Goal: Task Accomplishment & Management: Complete application form

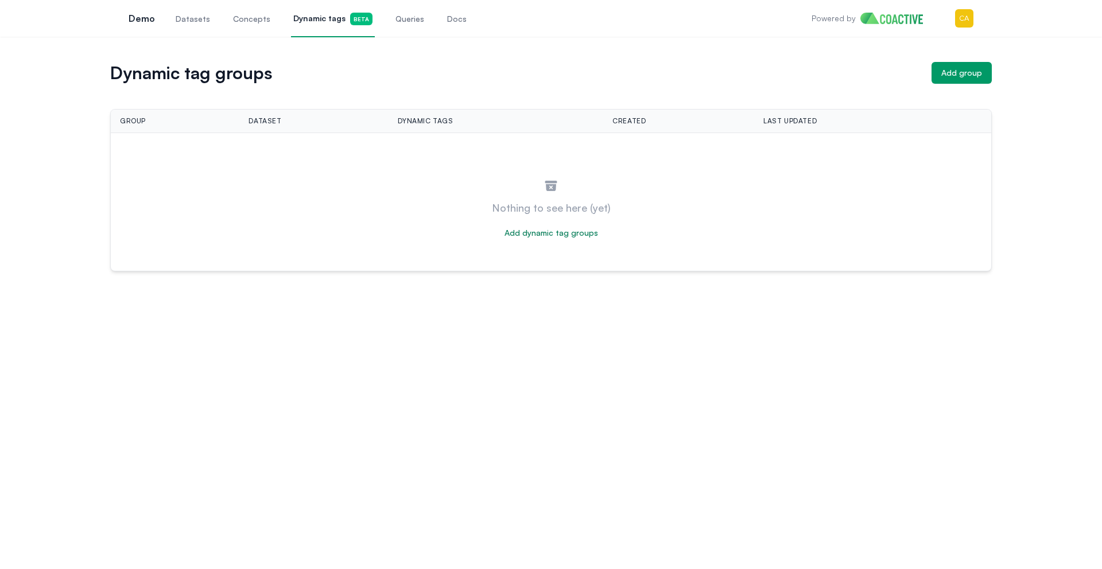
click at [419, 78] on h1 "Dynamic tag groups" at bounding box center [516, 73] width 812 height 16
click at [992, 65] on div "Dynamic tag groups Add group Group Dataset Dynamic tags Created Last updated Ac…" at bounding box center [551, 166] width 1061 height 209
click at [978, 67] on div "Add group" at bounding box center [961, 72] width 41 height 11
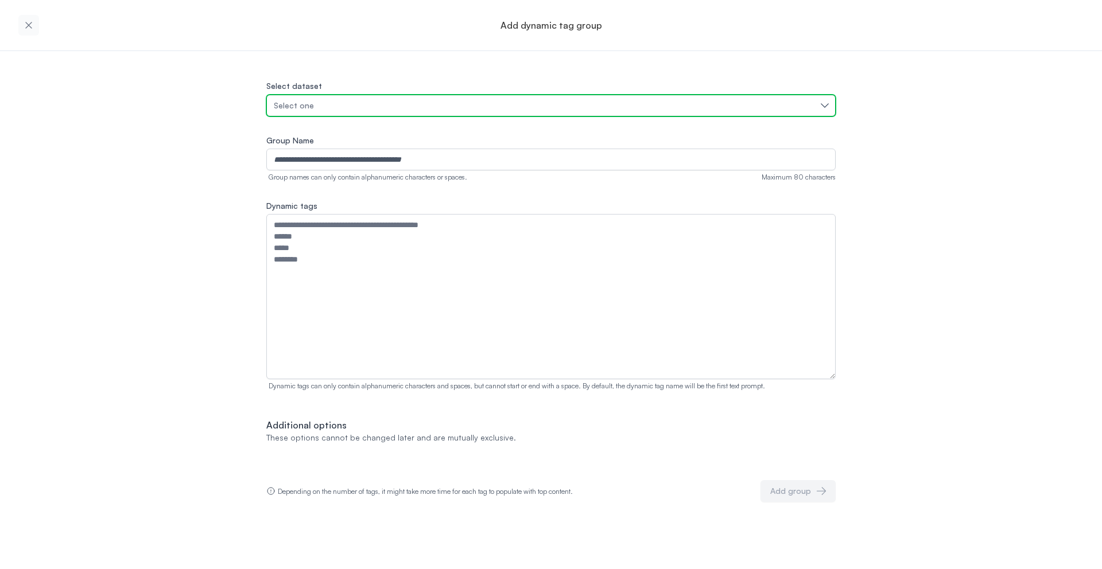
click at [430, 106] on div "Select one" at bounding box center [545, 105] width 543 height 11
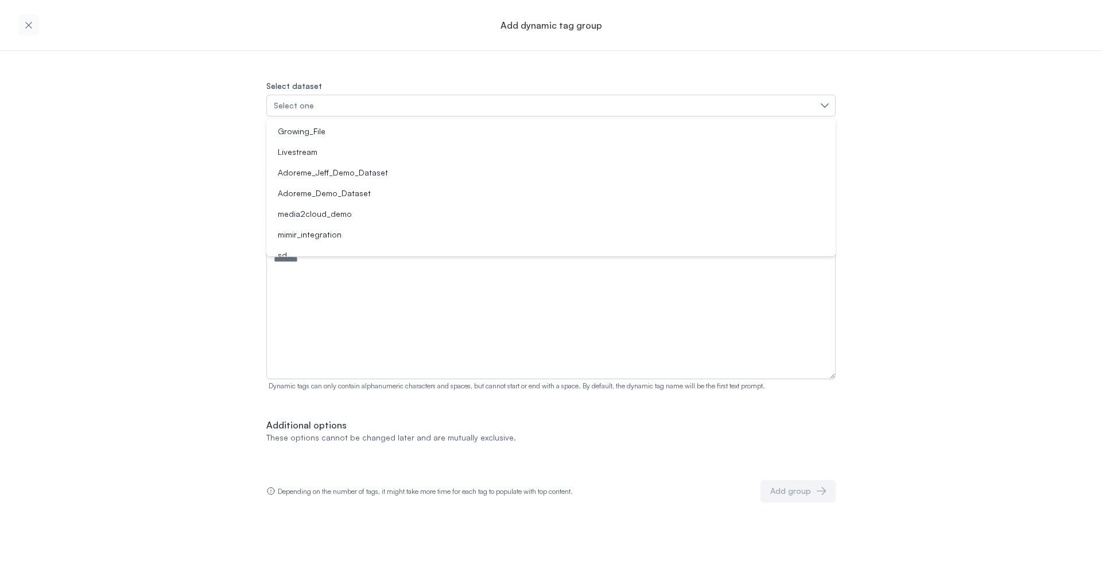
click at [1032, 156] on div "Select dataset Select one Growing_File Livestream Adoreme_Jeff_Demo_Dataset Ado…" at bounding box center [551, 276] width 1102 height 451
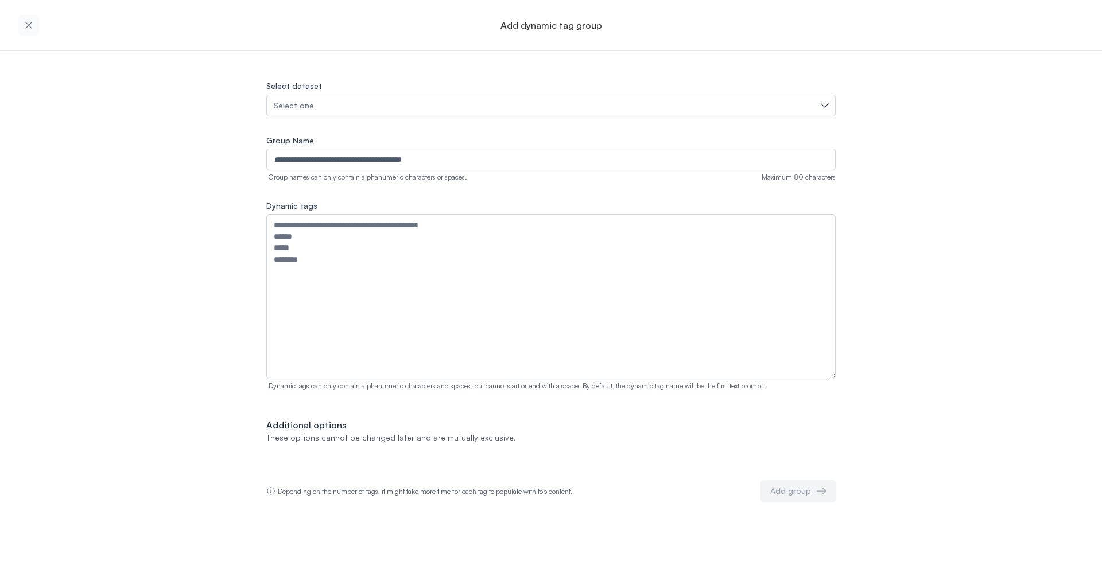
click at [30, 26] on icon "button" at bounding box center [28, 25] width 6 height 6
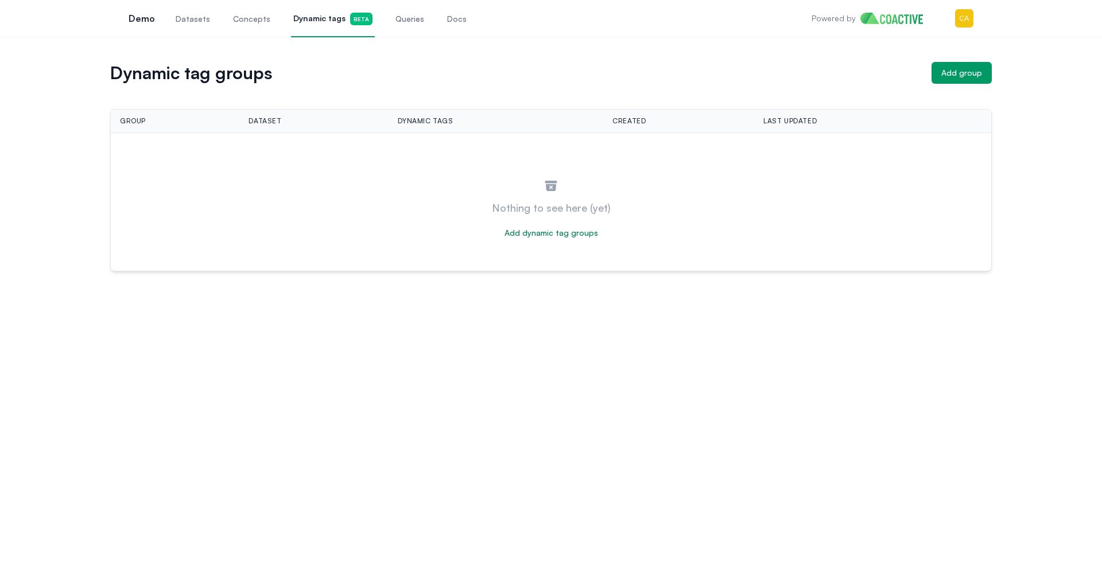
click at [948, 22] on div "Powered by Open user menu" at bounding box center [892, 18] width 162 height 37
click at [971, 20] on img "button" at bounding box center [964, 18] width 18 height 18
click at [895, 75] on link "Settings" at bounding box center [904, 85] width 137 height 21
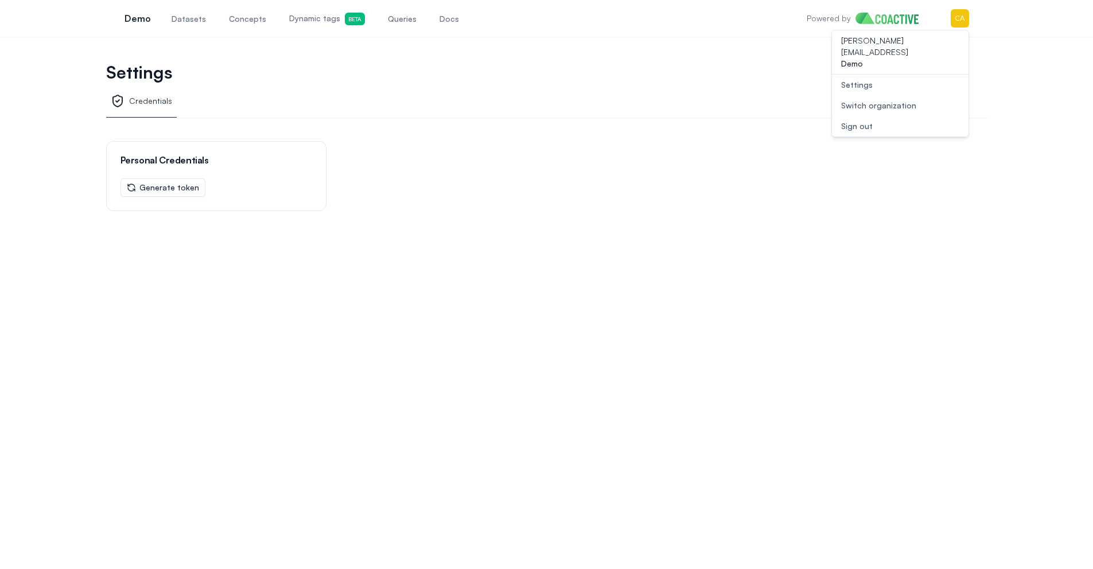
click at [900, 100] on div "Switch organization" at bounding box center [878, 105] width 75 height 11
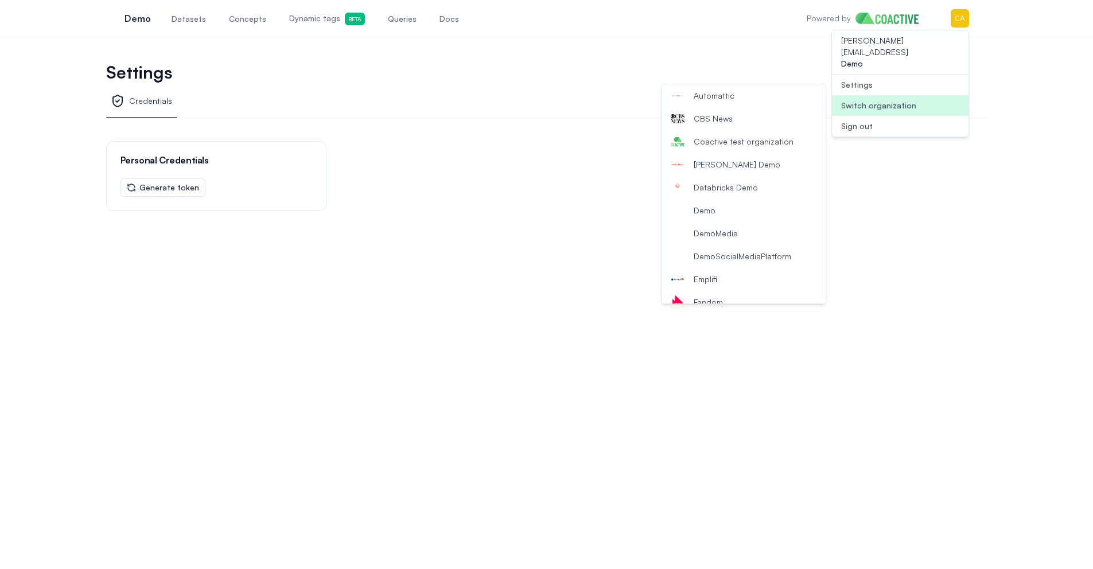
click at [743, 145] on span "Coactive test organization" at bounding box center [744, 141] width 100 height 11
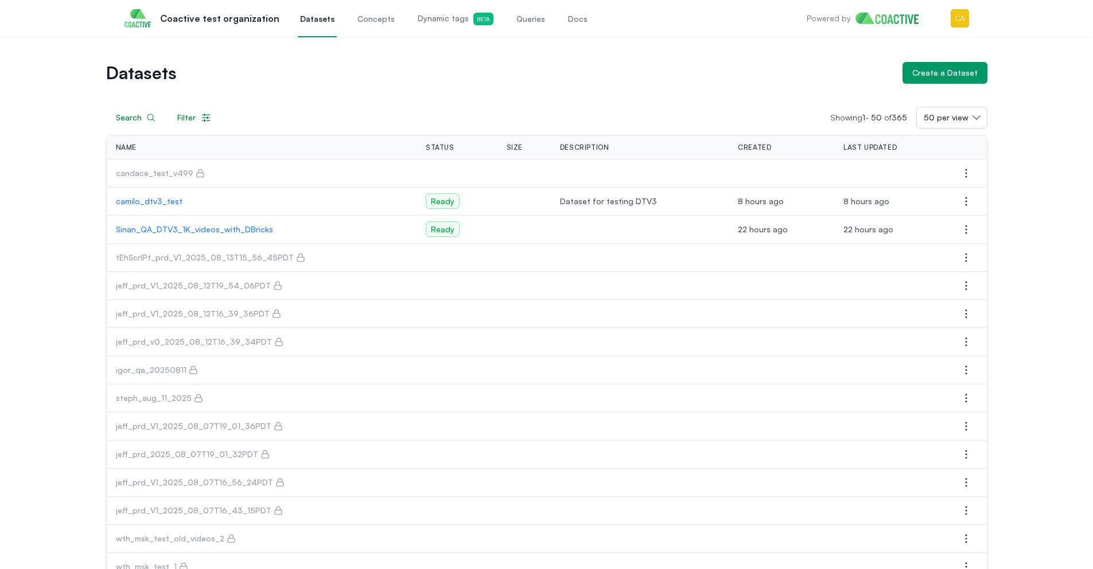
click at [438, 20] on span "Dynamic tags Beta" at bounding box center [456, 19] width 76 height 13
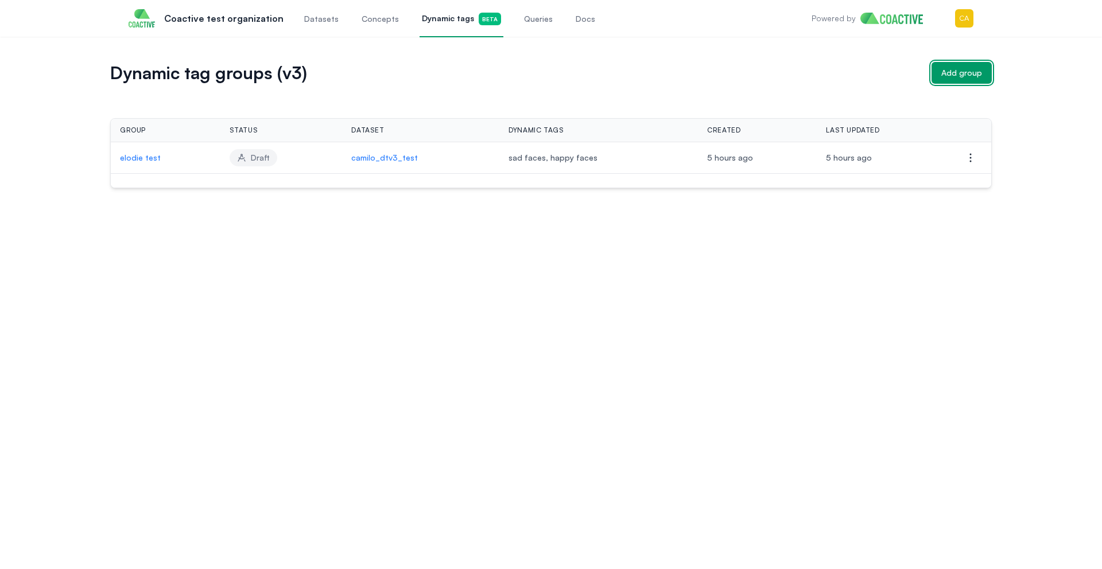
click at [973, 79] on button "Add group" at bounding box center [961, 73] width 60 height 22
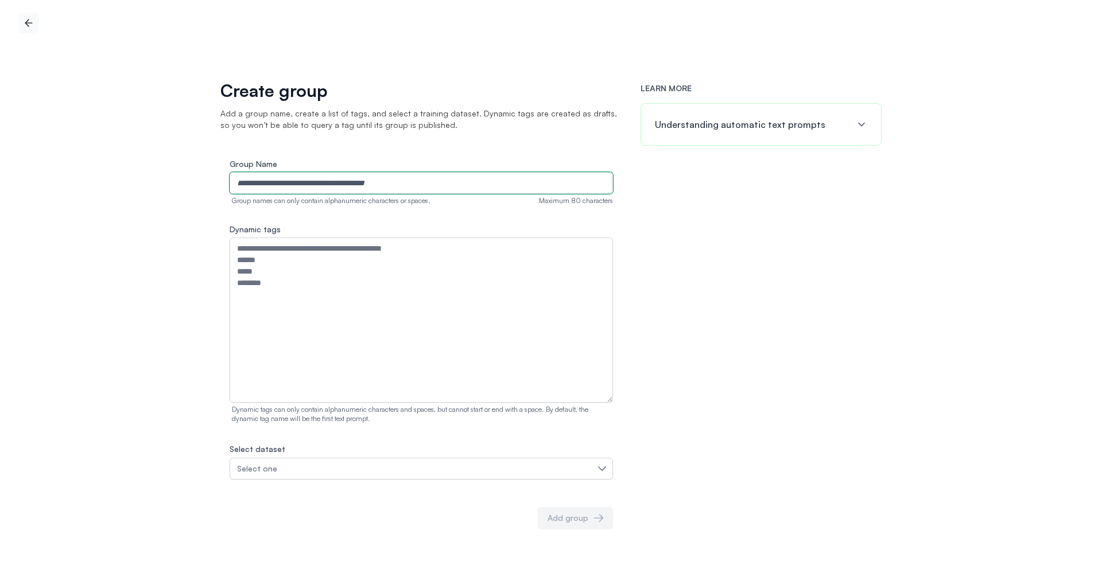
click at [332, 184] on input "Group Name" at bounding box center [421, 183] width 383 height 22
type input "**********"
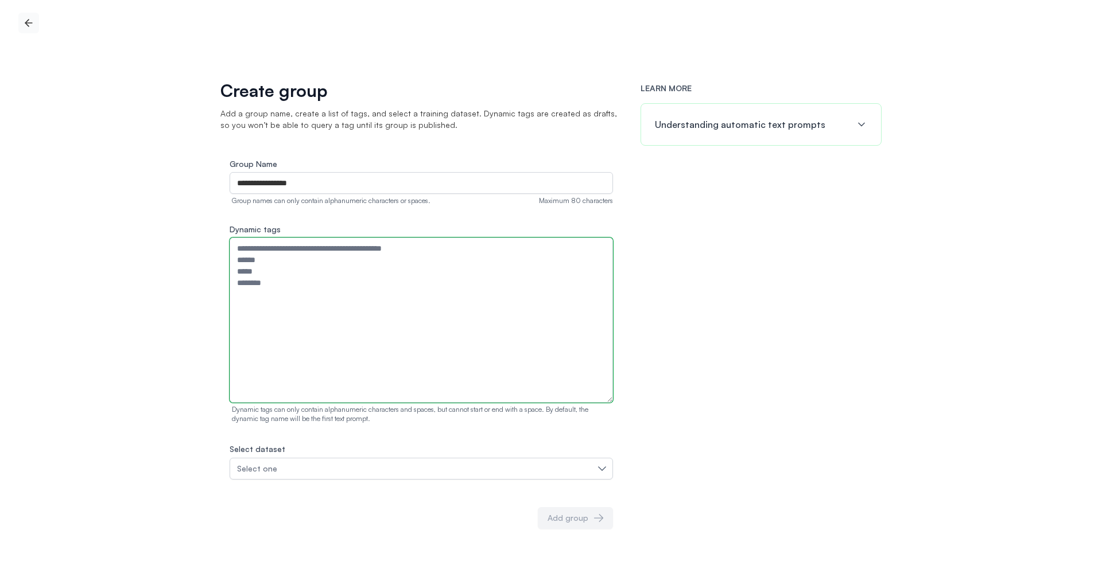
click at [355, 265] on textarea "Dynamic tags" at bounding box center [421, 320] width 383 height 165
type textarea "**********"
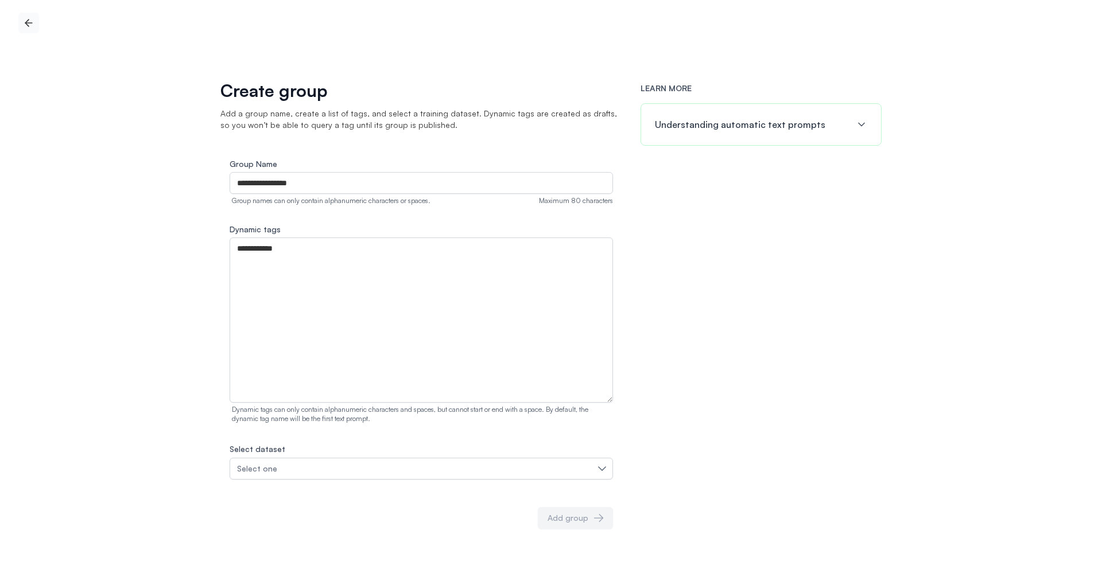
click at [783, 368] on div "LEARN MORE Understanding automatic text prompts" at bounding box center [760, 320] width 241 height 474
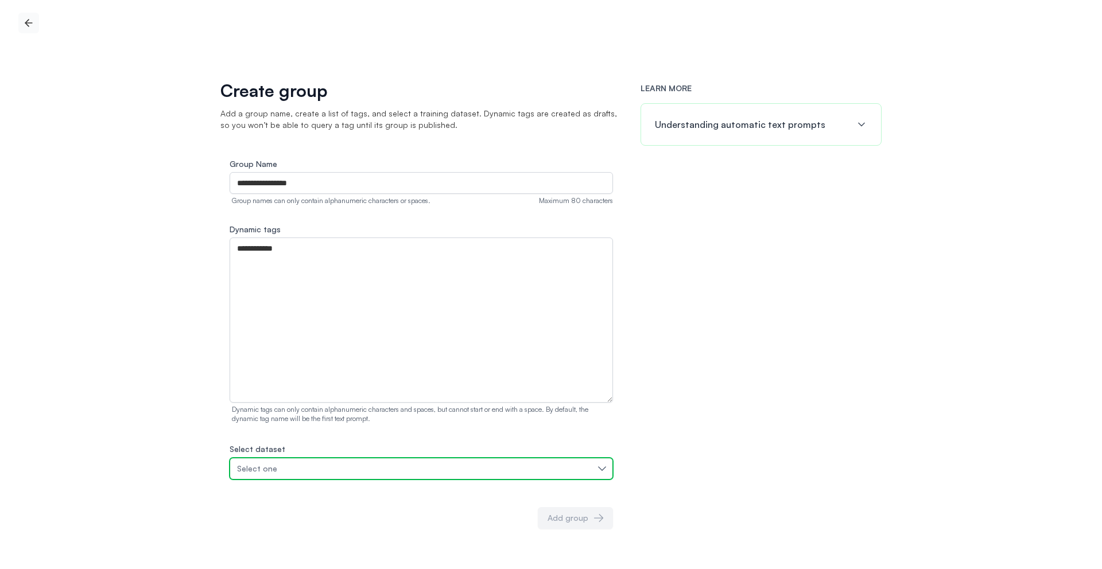
click at [593, 465] on div "Select one" at bounding box center [415, 468] width 357 height 11
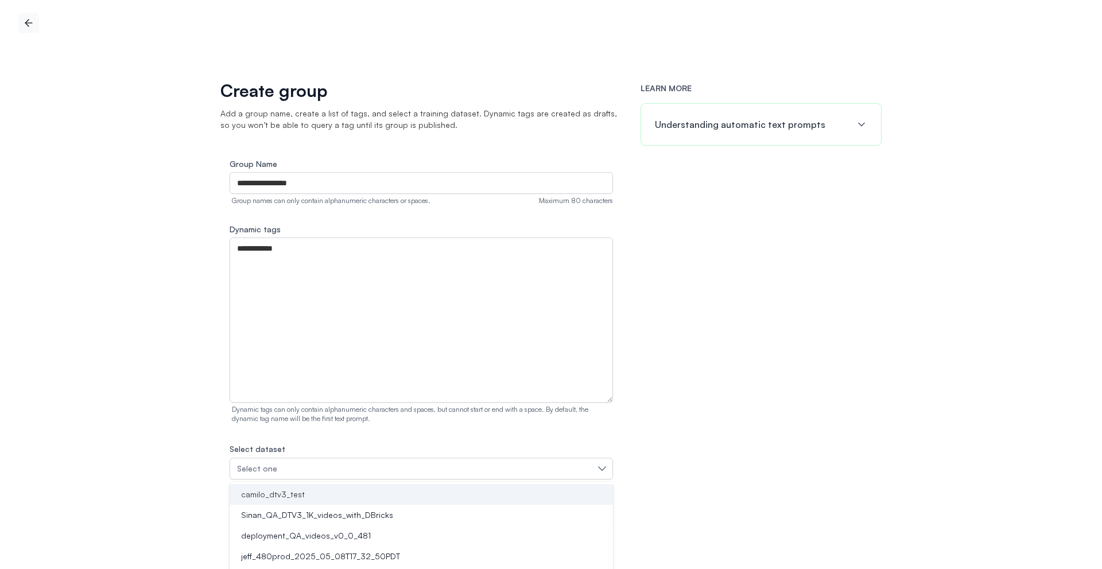
click at [357, 487] on li "camilo_dtv3_test" at bounding box center [421, 494] width 383 height 21
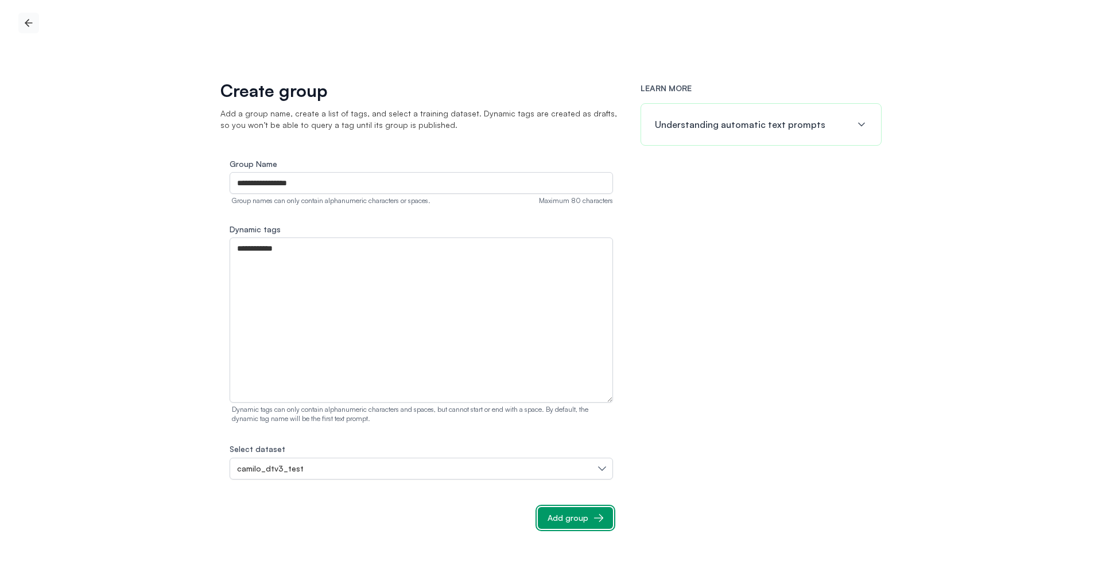
click at [587, 510] on button "Add group" at bounding box center [575, 518] width 75 height 22
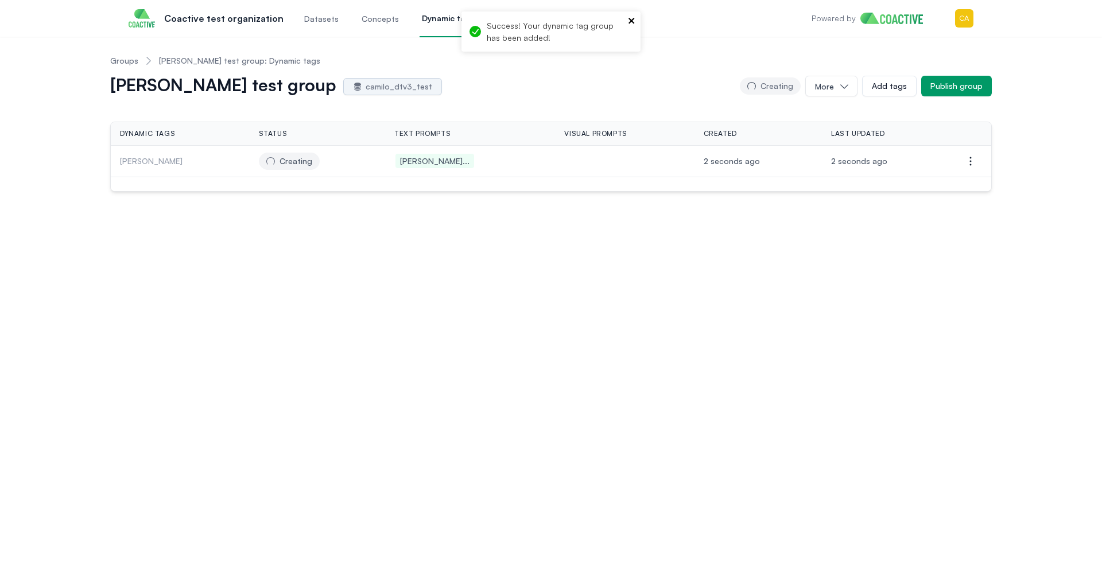
click at [634, 21] on icon "close" at bounding box center [632, 20] width 8 height 9
click at [639, 67] on nav "Groups camilo test group: Dynamic tags" at bounding box center [551, 61] width 882 height 30
click at [150, 162] on p "[PERSON_NAME]" at bounding box center [181, 161] width 123 height 11
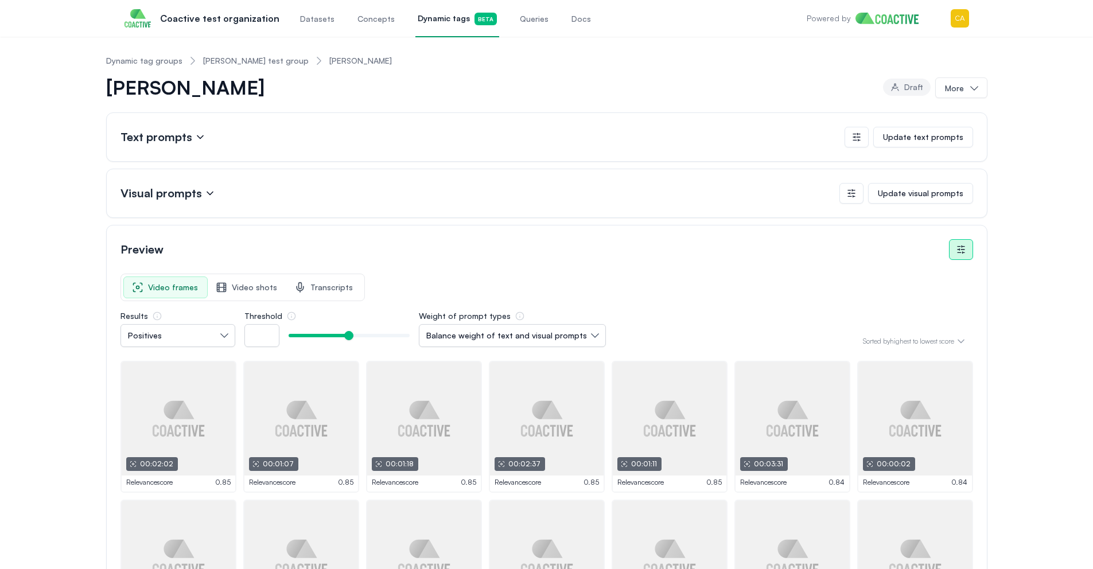
click at [249, 60] on link "[PERSON_NAME] test group" at bounding box center [256, 60] width 106 height 11
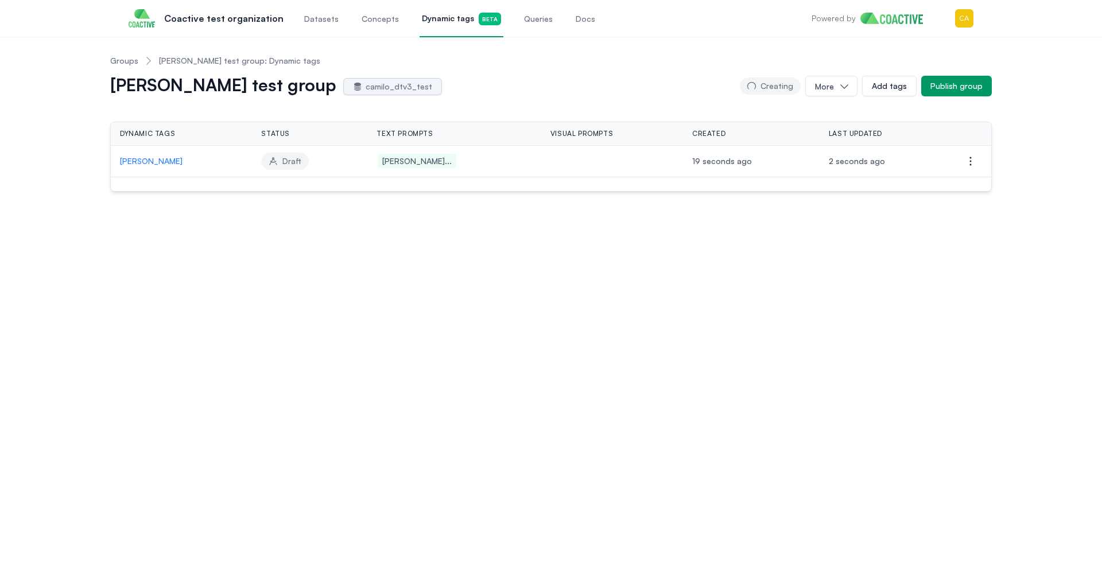
click at [978, 86] on button "Publish group" at bounding box center [956, 86] width 71 height 21
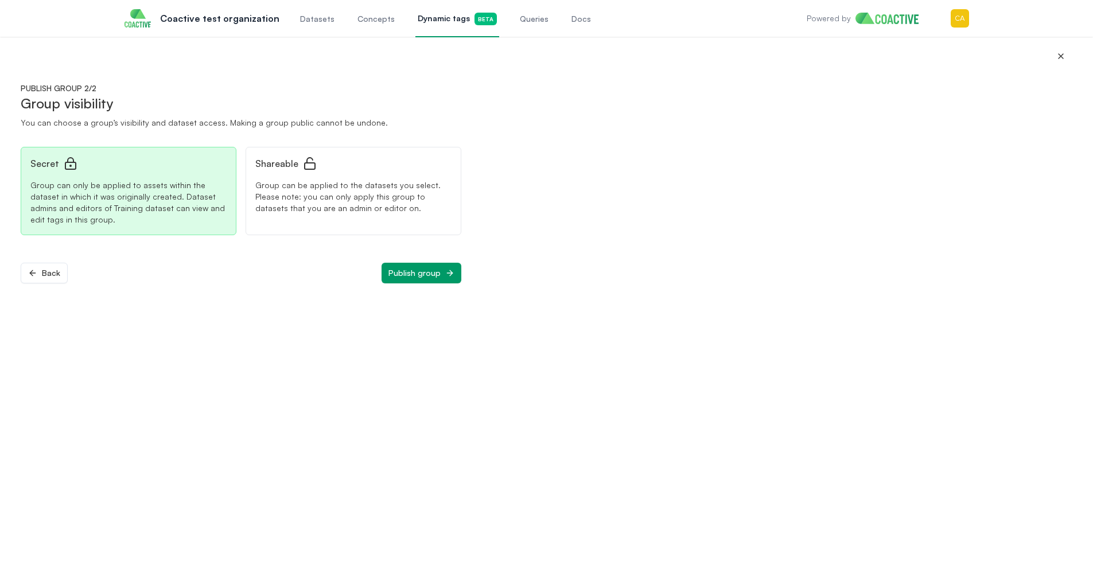
click at [442, 282] on button "Publish group" at bounding box center [422, 273] width 80 height 21
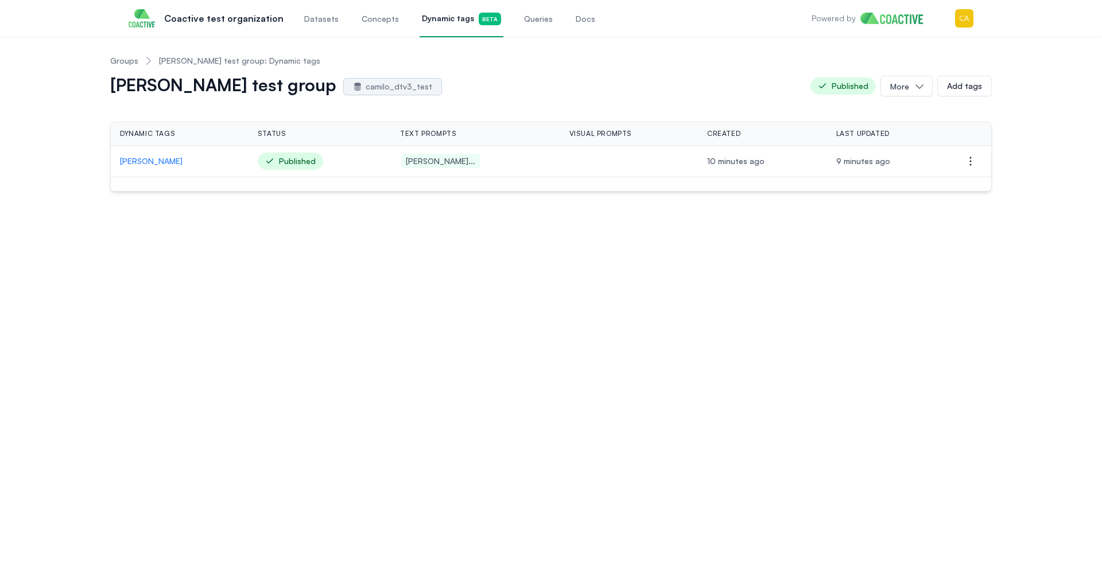
click at [316, 23] on span "Datasets" at bounding box center [321, 18] width 34 height 11
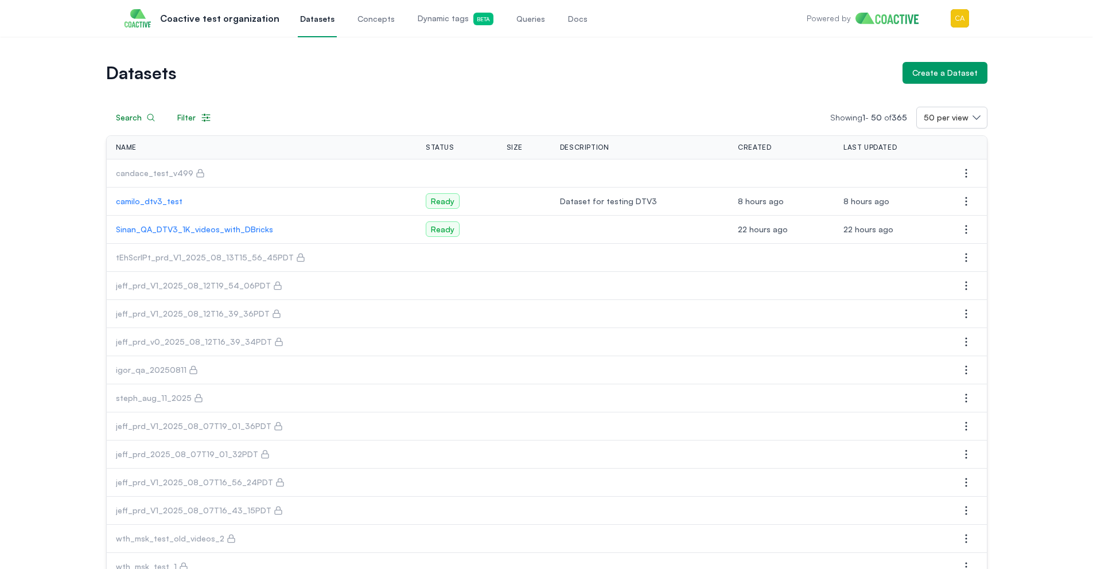
click at [168, 205] on p "camilo_dtv3_test" at bounding box center [262, 201] width 292 height 11
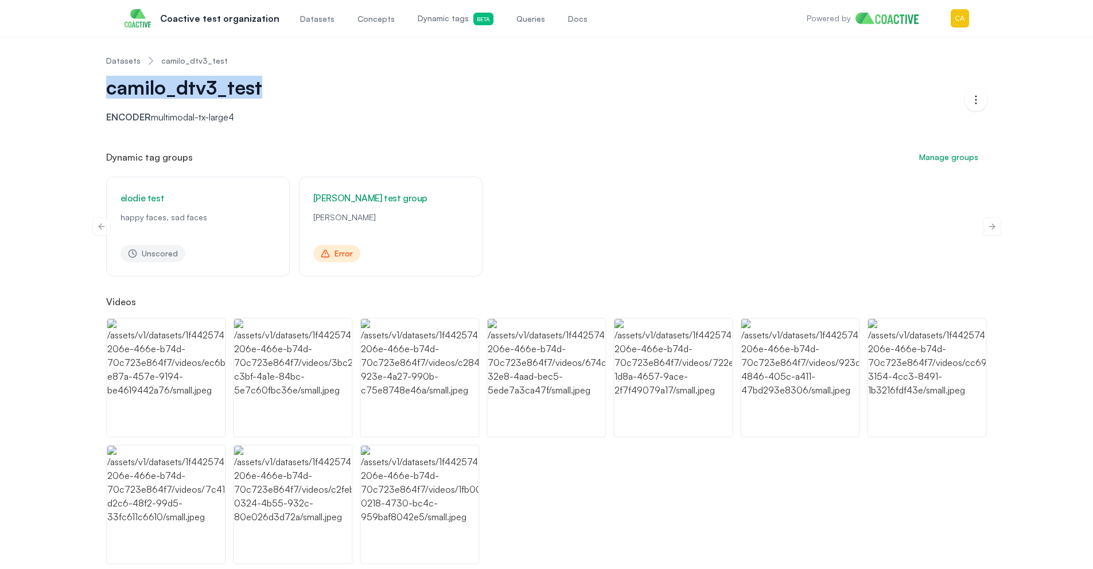
drag, startPoint x: 107, startPoint y: 91, endPoint x: 259, endPoint y: 94, distance: 151.5
click at [259, 94] on div "Datasets camilo_dtv3_test camilo_dtv3_test Encoder multimodal-tx-large4 Open op…" at bounding box center [547, 305] width 1052 height 519
copy span "camilo_dtv3_test"
click at [421, 81] on div "camilo_dtv3_test Encoder multimodal-tx-large4" at bounding box center [535, 100] width 859 height 48
click at [130, 59] on link "Datasets" at bounding box center [123, 60] width 34 height 11
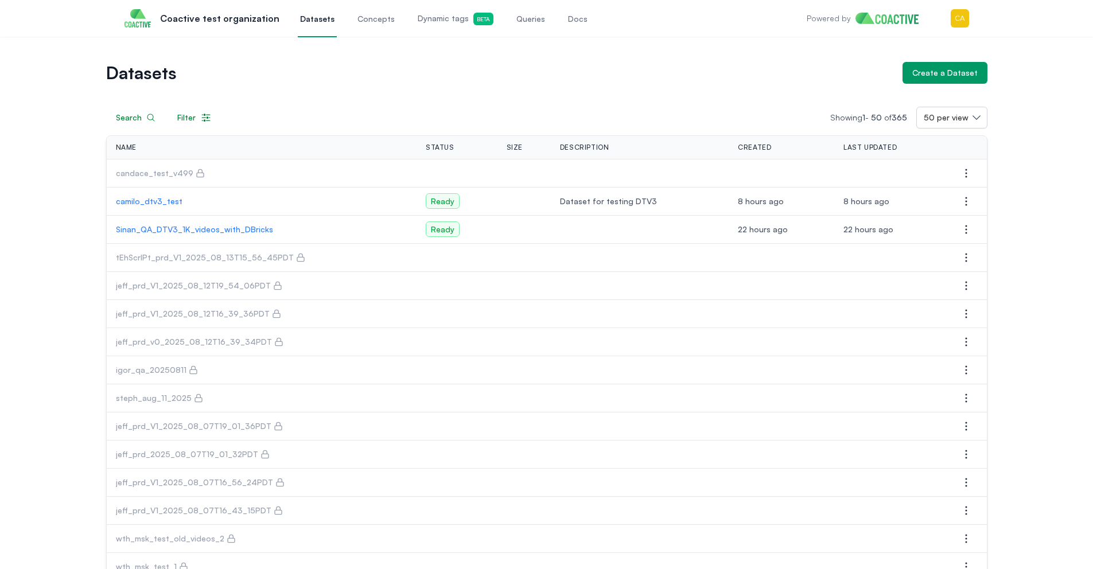
click at [955, 67] on div "Create a Dataset" at bounding box center [944, 72] width 65 height 11
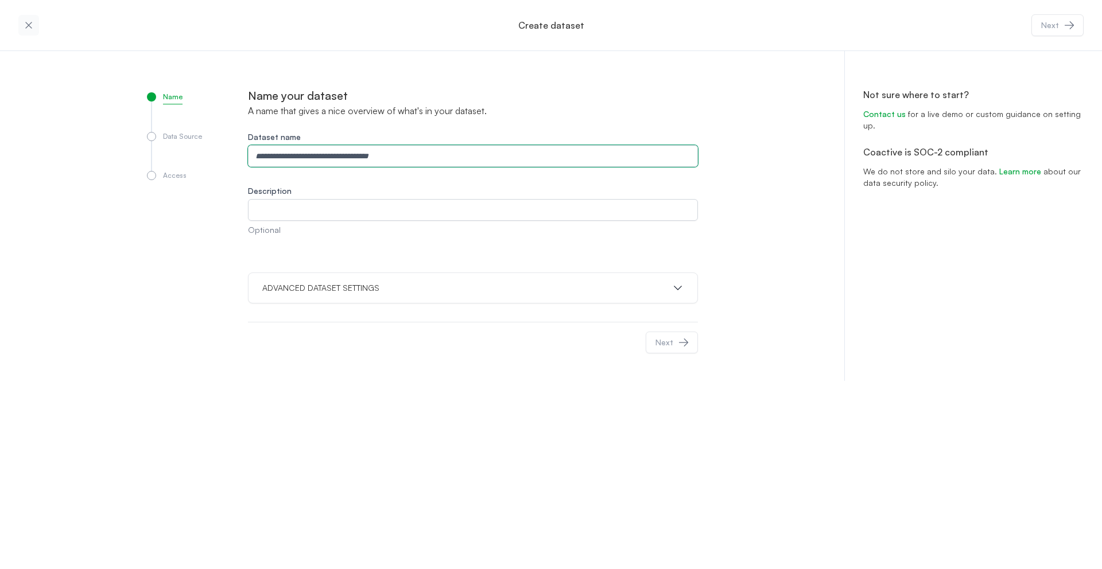
click at [371, 160] on input "Dataset name" at bounding box center [473, 156] width 450 height 22
type input "******"
click at [34, 22] on icon "button" at bounding box center [28, 25] width 11 height 11
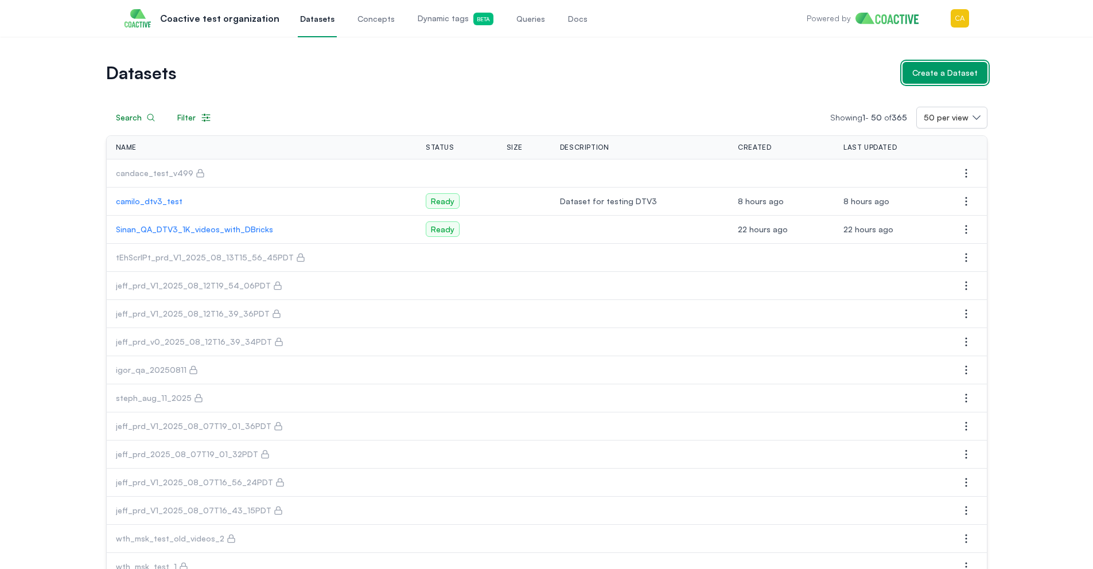
click at [957, 81] on button "Create a Dataset" at bounding box center [945, 73] width 85 height 22
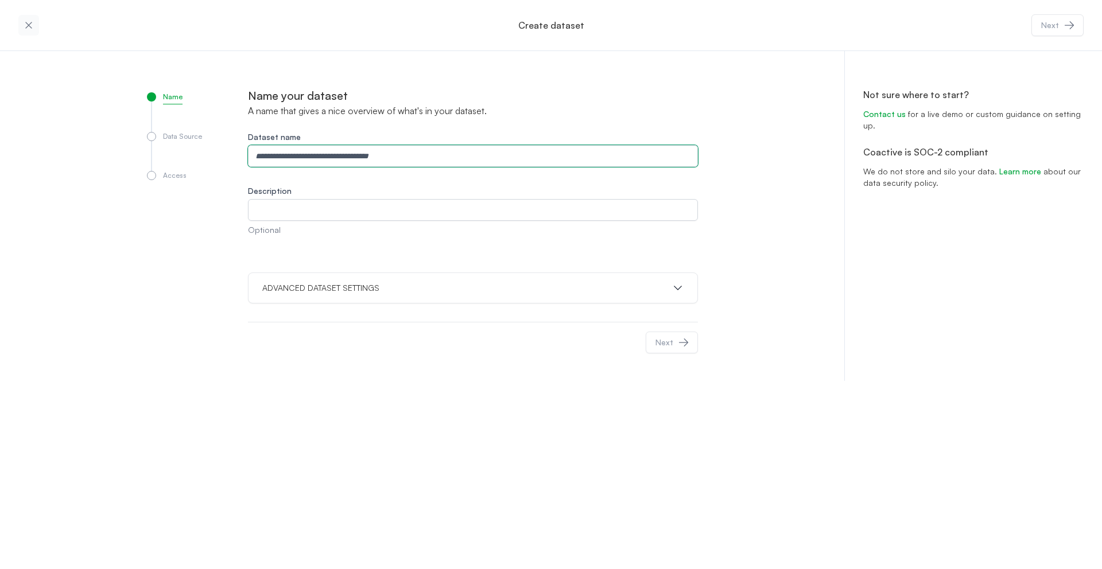
click at [352, 162] on input "Dataset name" at bounding box center [473, 156] width 450 height 22
type input "**********"
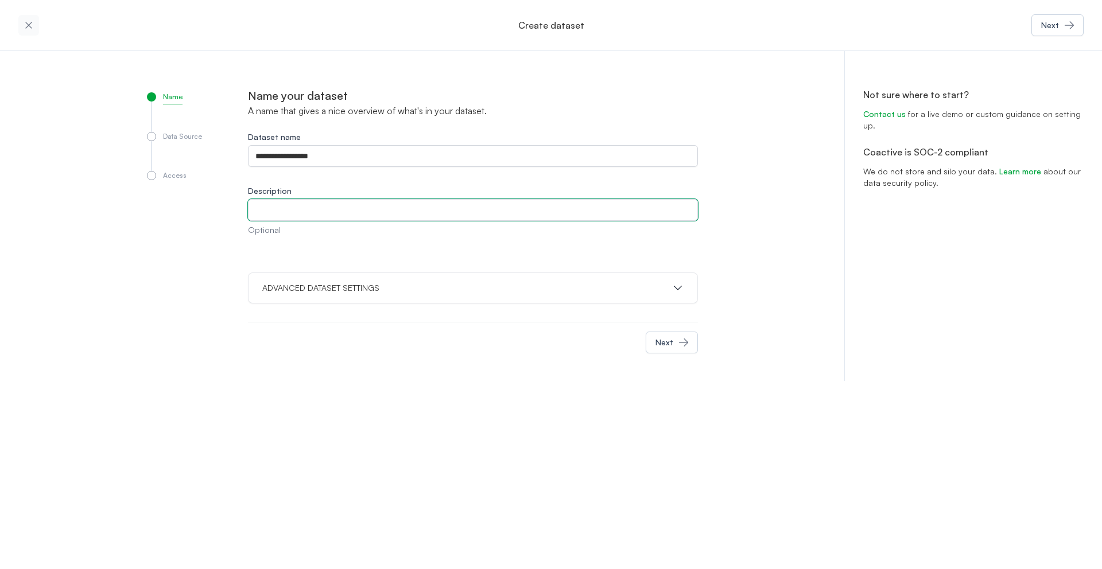
click at [328, 209] on input "Description" at bounding box center [473, 210] width 450 height 22
type input "**********"
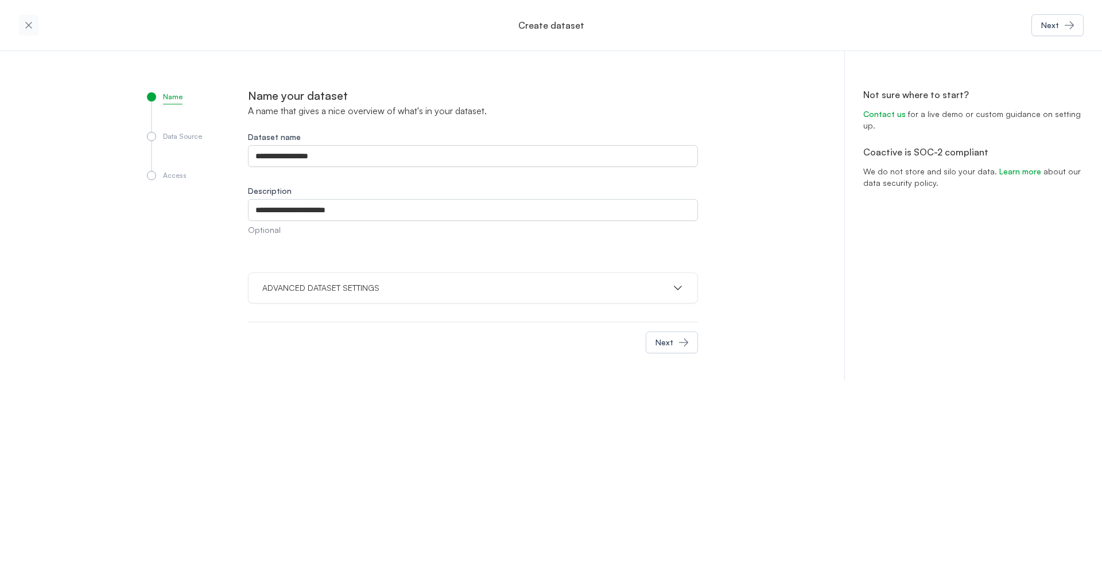
click at [466, 290] on button "ADVANCED DATASET SETTINGS" at bounding box center [472, 287] width 421 height 11
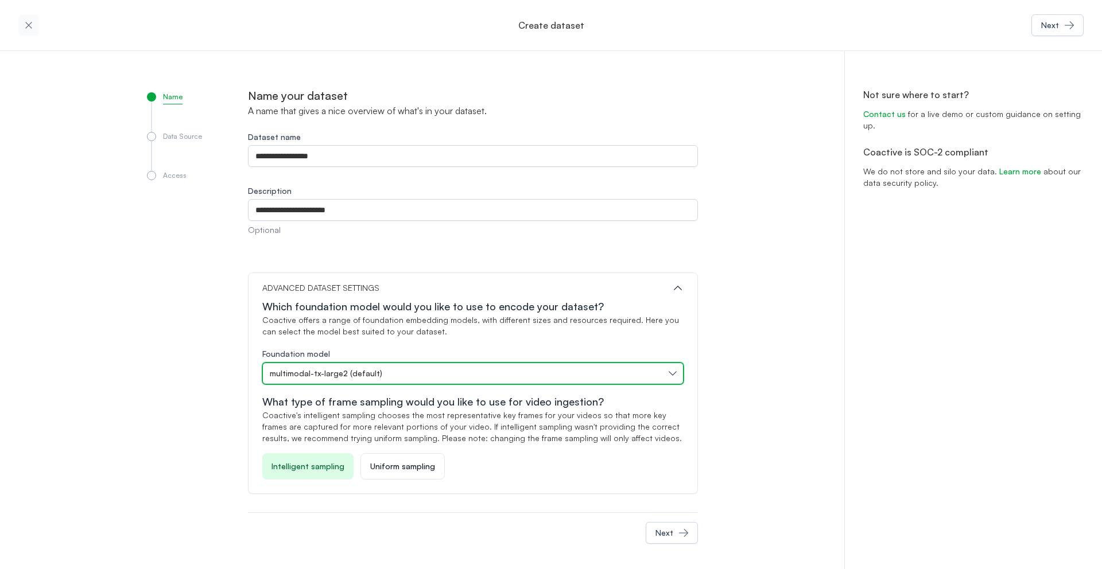
click at [431, 370] on div "multimodal-tx-large2 (default)" at bounding box center [467, 373] width 395 height 11
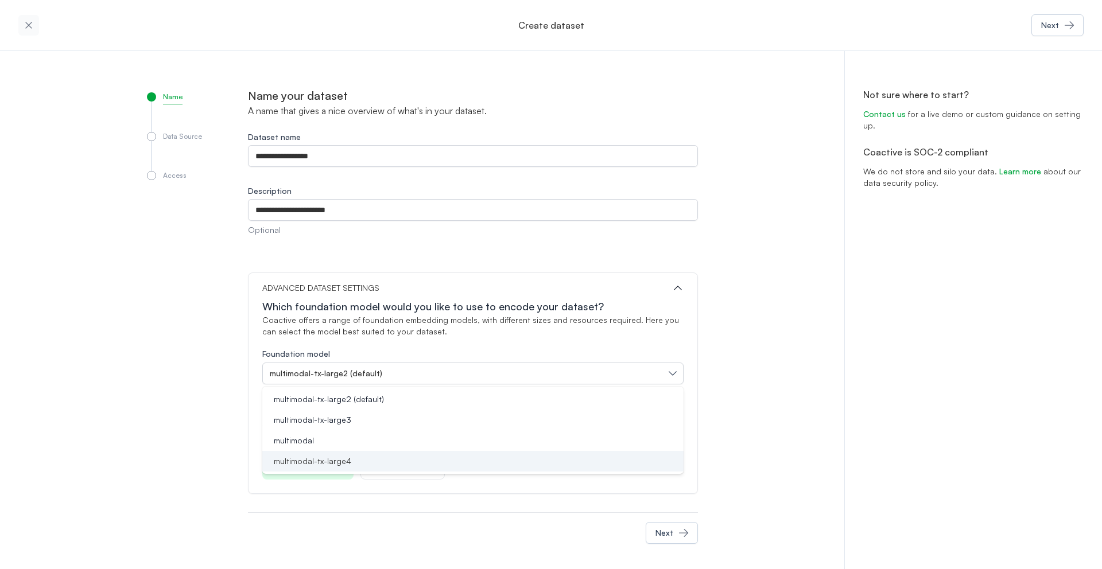
click at [343, 461] on div "multimodal-tx-large4" at bounding box center [466, 461] width 394 height 11
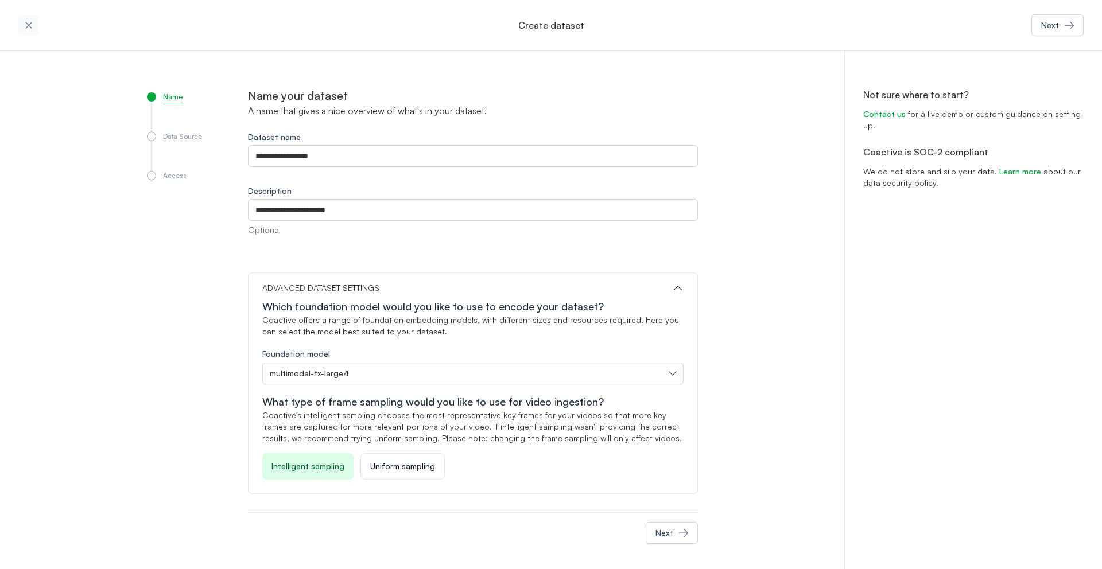
click at [820, 314] on div "**********" at bounding box center [551, 311] width 1102 height 521
click at [684, 524] on button "Next" at bounding box center [672, 531] width 52 height 22
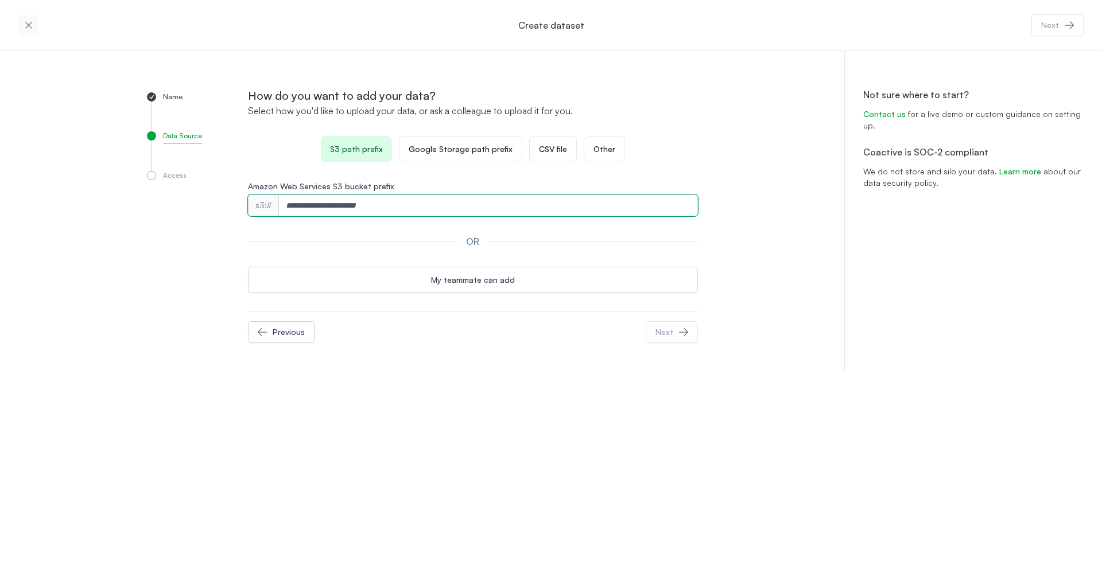
click at [365, 202] on input "Amazon Web Services S3 bucket prefix" at bounding box center [488, 206] width 419 height 22
paste input "**********"
type input "**********"
click at [468, 366] on div "**********" at bounding box center [423, 211] width 588 height 320
click at [687, 332] on icon "button" at bounding box center [682, 332] width 9 height 8
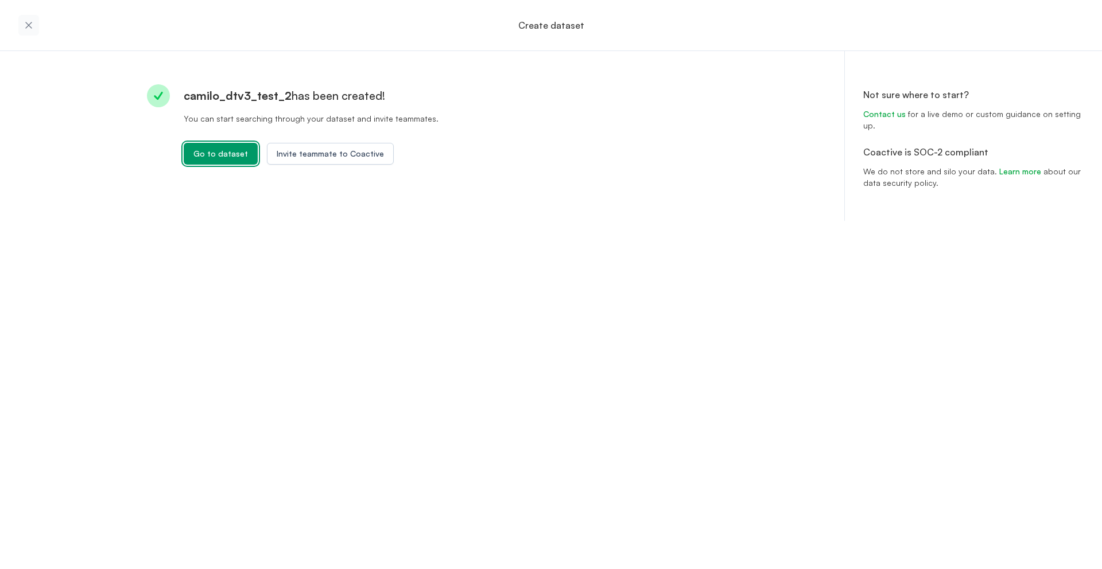
click at [197, 152] on div "Go to dataset" at bounding box center [220, 153] width 55 height 11
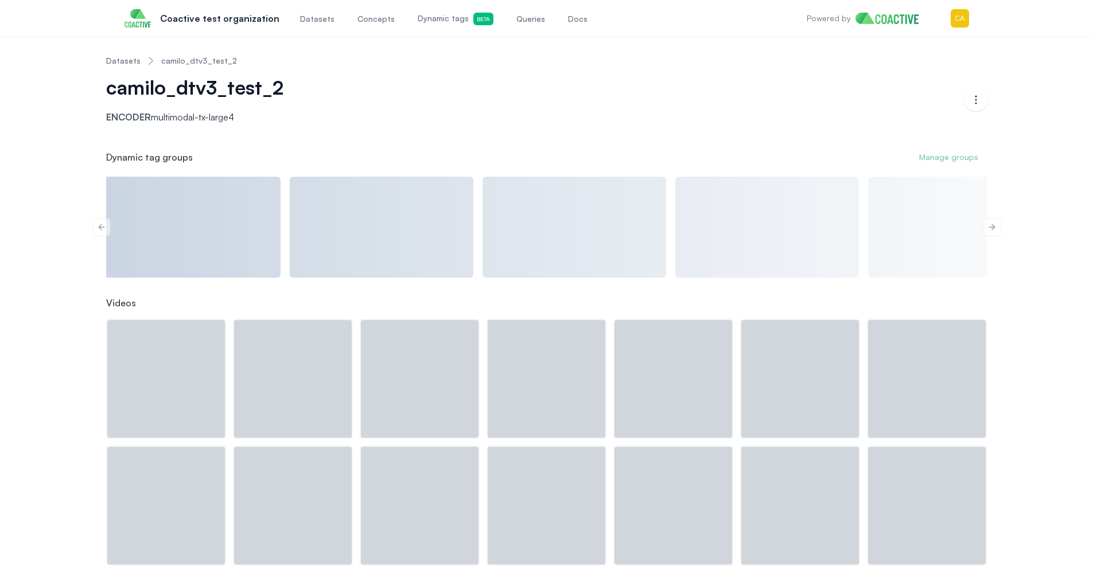
click at [130, 63] on link "Datasets" at bounding box center [123, 60] width 34 height 11
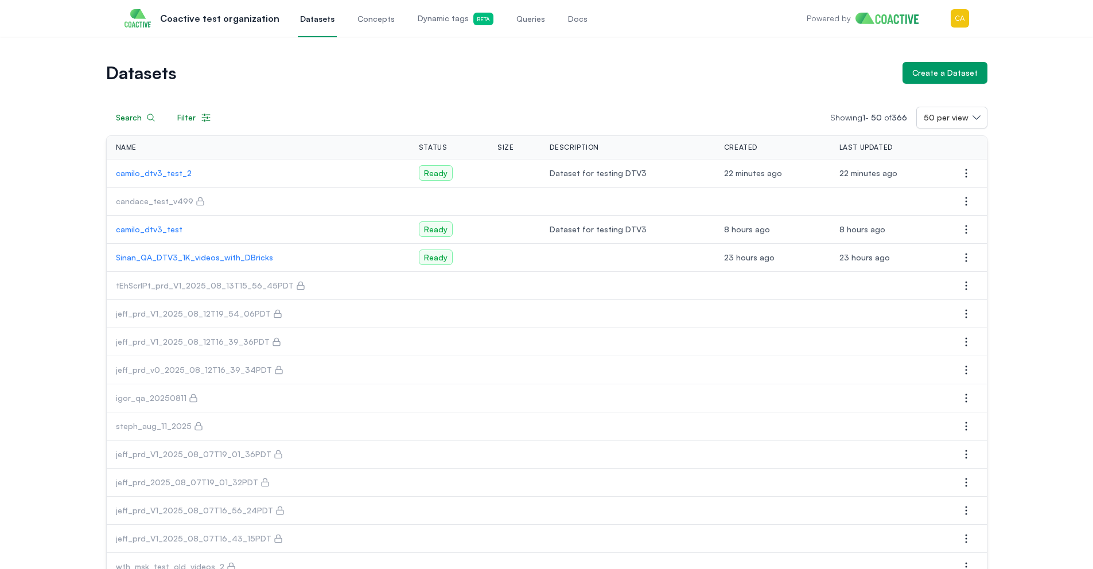
click at [160, 177] on p "camilo_dtv3_test_2" at bounding box center [258, 173] width 285 height 11
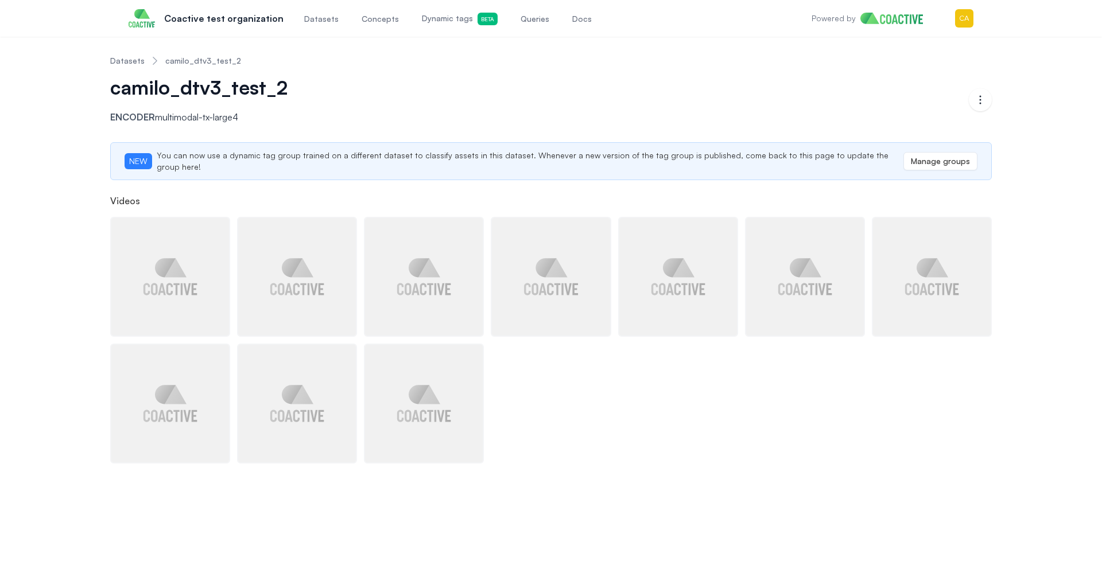
click at [137, 59] on link "Datasets" at bounding box center [127, 60] width 34 height 11
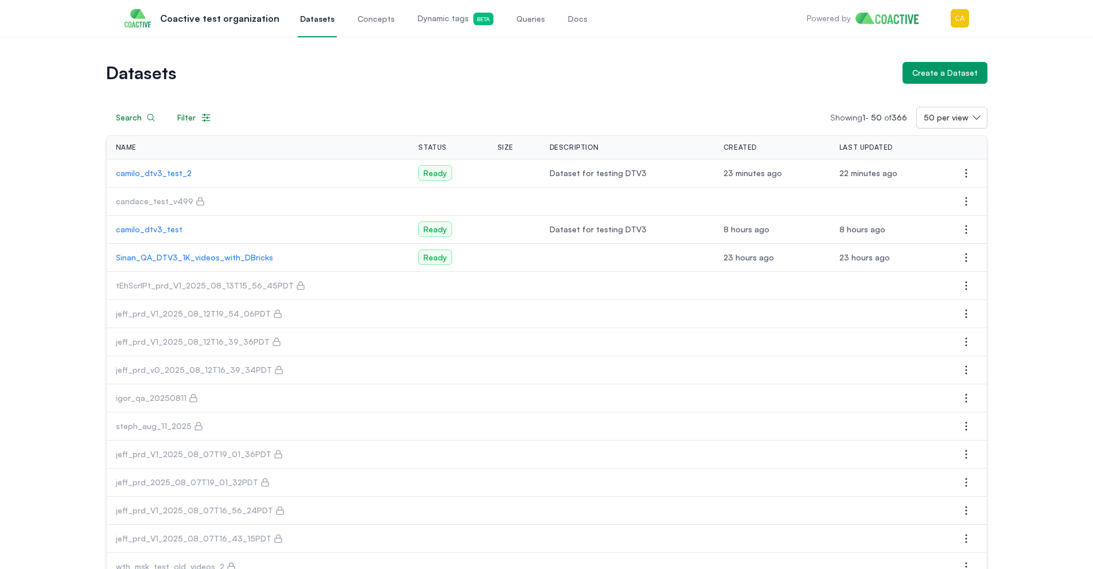
click at [174, 170] on p "camilo_dtv3_test_2" at bounding box center [258, 173] width 285 height 11
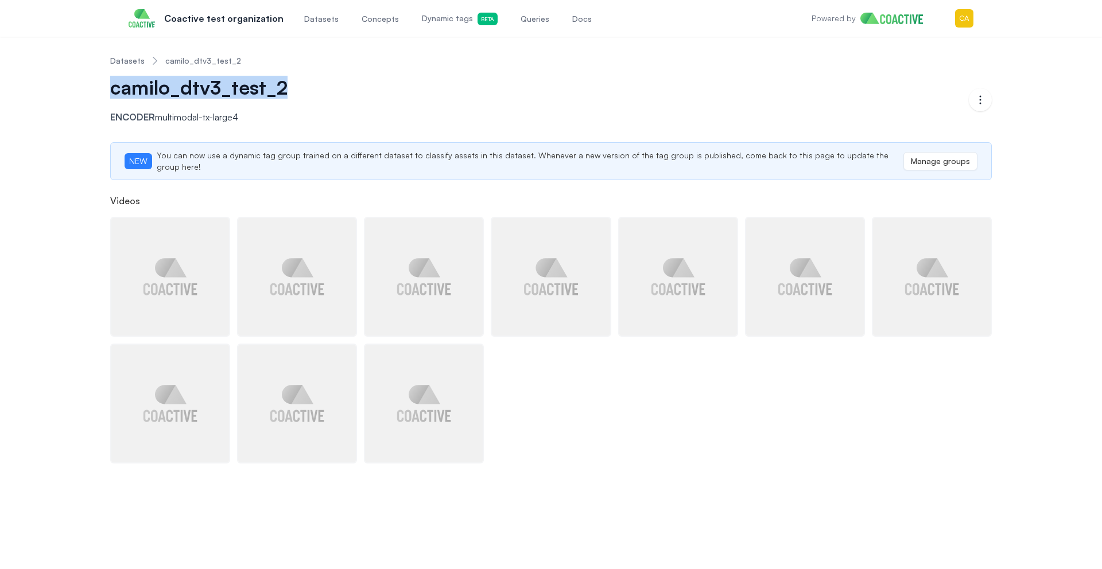
drag, startPoint x: 347, startPoint y: 89, endPoint x: 97, endPoint y: 91, distance: 250.2
click at [97, 91] on div "Datasets camilo_dtv3_test_2 camilo_dtv3_test_2 Encoder multimodal-tx-large4 Ope…" at bounding box center [551, 255] width 1061 height 418
copy span "camilo_dtv3_test_2"
